Goal: Navigation & Orientation: Find specific page/section

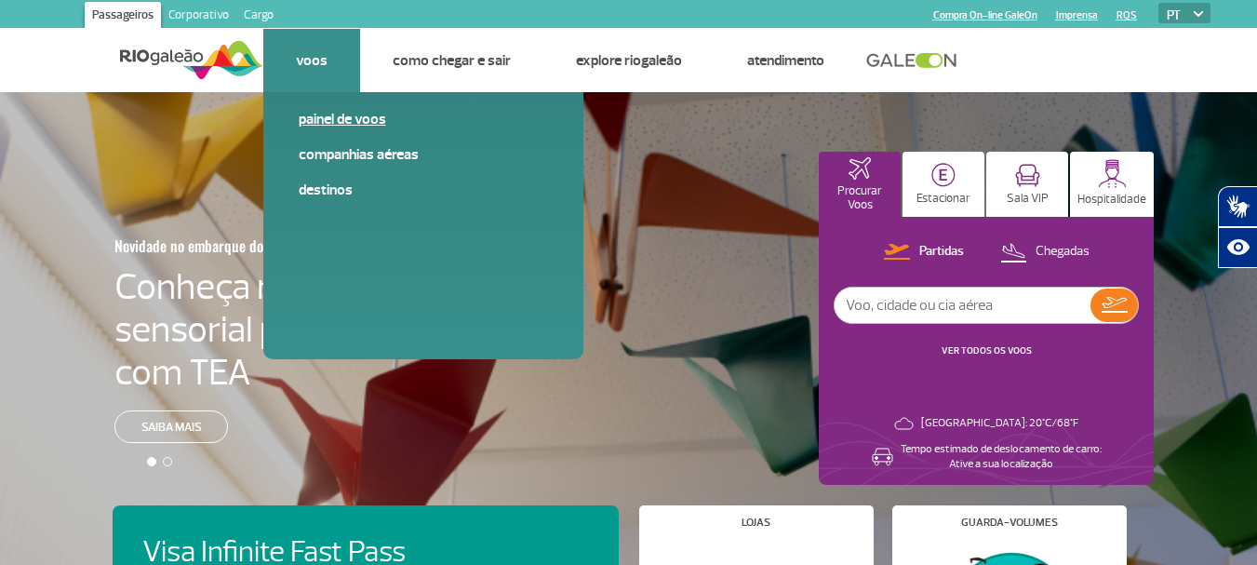
click at [333, 114] on link "Painel de voos" at bounding box center [423, 119] width 249 height 20
